Goal: Download file/media

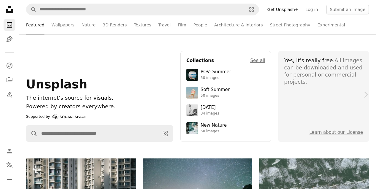
scroll to position [429, 0]
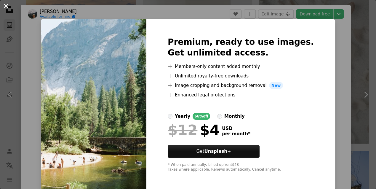
click at [4, 6] on button "An X shape" at bounding box center [5, 5] width 7 height 7
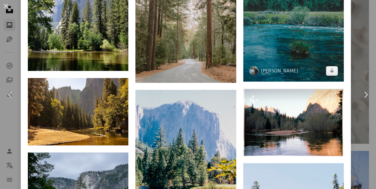
scroll to position [676, 0]
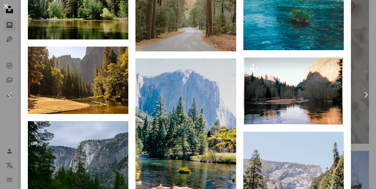
click at [7, 5] on button "An X shape" at bounding box center [5, 5] width 7 height 7
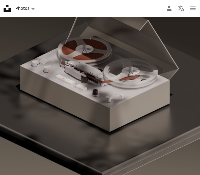
scroll to position [15753, 0]
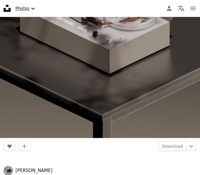
click at [26, 7] on button "Photos Chevron down" at bounding box center [26, 8] width 26 height 12
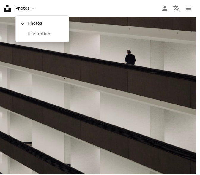
click at [130, 77] on body "Unsplash logo Unsplash Home A photo Pen Tool A compass A stack of folders Downl…" at bounding box center [97, 87] width 195 height 175
